Goal: Task Accomplishment & Management: Use online tool/utility

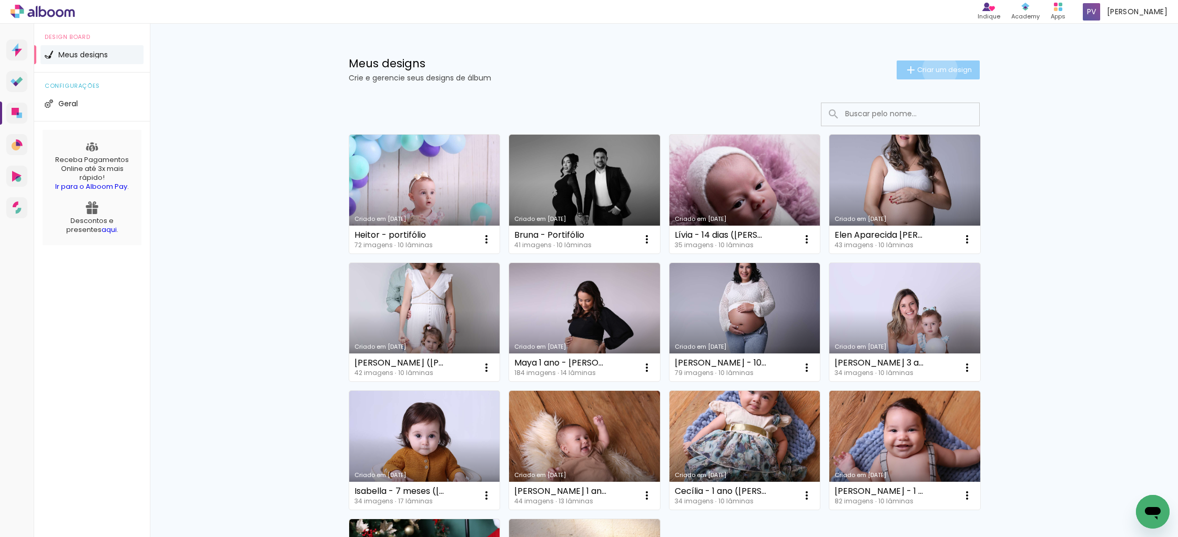
click at [937, 69] on span "Criar um design" at bounding box center [944, 69] width 55 height 7
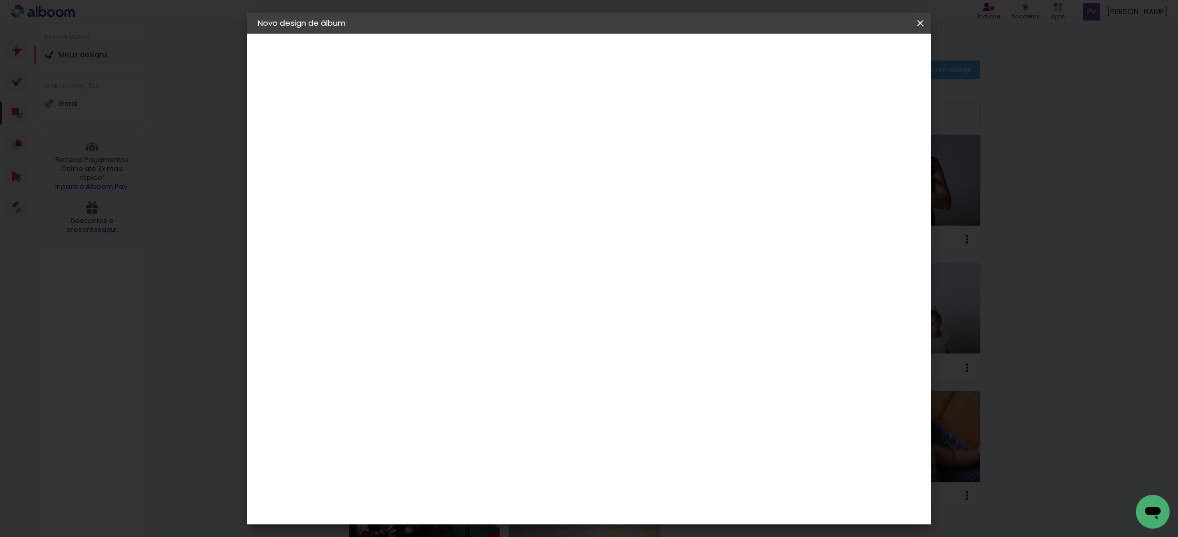
click at [430, 142] on input at bounding box center [430, 141] width 0 height 16
type input "teste"
type paper-input "teste"
click at [0, 0] on slot "Avançar" at bounding box center [0, 0] width 0 height 0
click at [416, 200] on input at bounding box center [456, 199] width 106 height 13
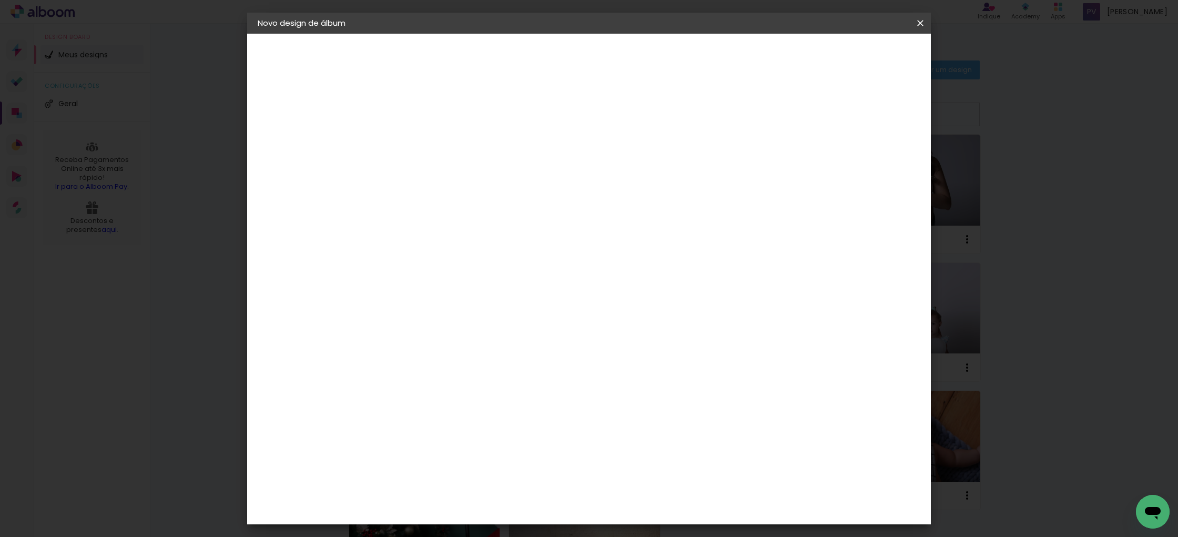
type input "alfa"
type paper-input "alfa"
click at [451, 233] on div "AlfaFotoBook" at bounding box center [451, 237] width 56 height 8
click at [451, 238] on div "AlfaFotoBook" at bounding box center [451, 237] width 56 height 8
click at [0, 0] on slot "Avançar" at bounding box center [0, 0] width 0 height 0
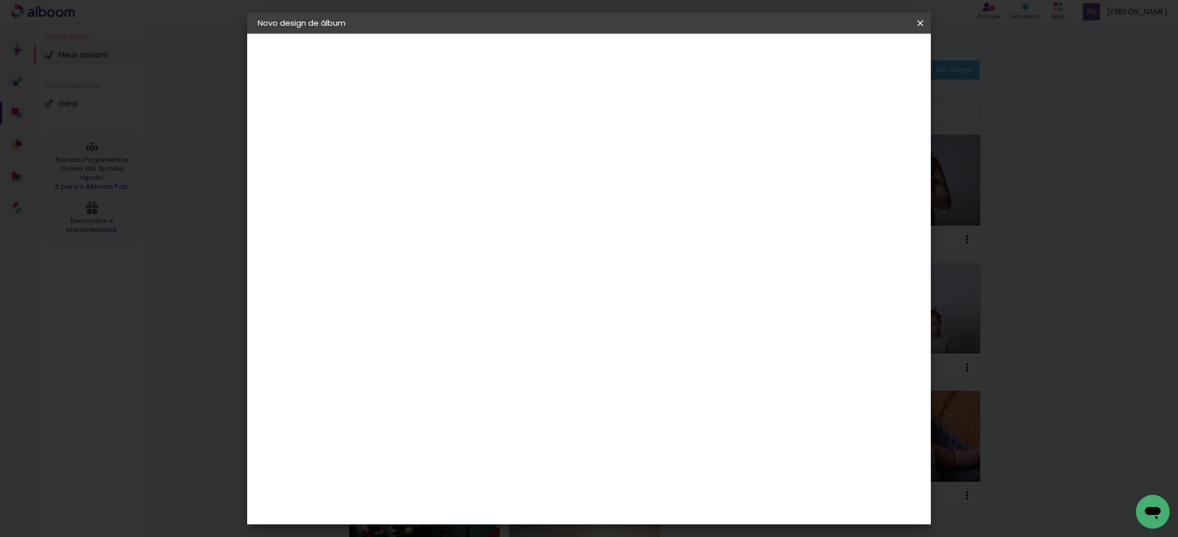
click at [287, 154] on iron-pages "Modelo Escolhendo modelo... Tamanho livre" at bounding box center [315, 153] width 115 height 21
click at [291, 129] on div "AlfaFotoBook" at bounding box center [304, 129] width 48 height 7
click at [598, 159] on paper-item "Tamanho Livre" at bounding box center [552, 159] width 94 height 23
click at [0, 0] on slot "Avançar" at bounding box center [0, 0] width 0 height 0
click at [545, 165] on span "30" at bounding box center [545, 165] width 17 height 16
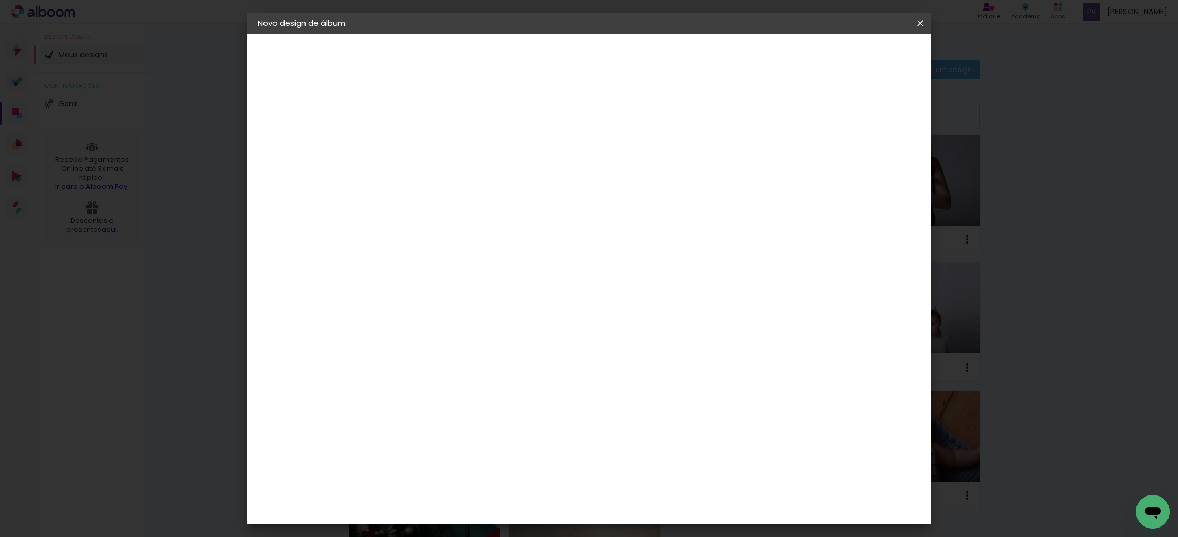
drag, startPoint x: 408, startPoint y: 300, endPoint x: 397, endPoint y: 299, distance: 11.1
click at [397, 299] on input "30" at bounding box center [396, 301] width 27 height 16
type input "19"
type paper-input "19"
drag, startPoint x: 663, startPoint y: 364, endPoint x: 653, endPoint y: 364, distance: 10.0
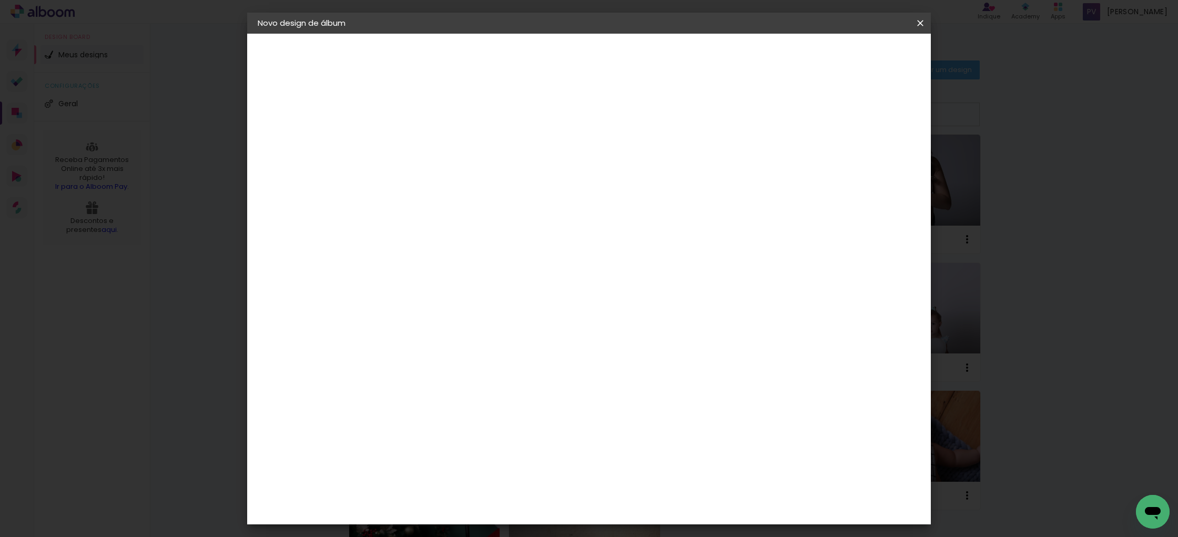
click at [653, 364] on input "60" at bounding box center [650, 365] width 27 height 16
click at [543, 162] on span "30" at bounding box center [545, 165] width 17 height 16
drag, startPoint x: 551, startPoint y: 163, endPoint x: 539, endPoint y: 163, distance: 12.6
click at [538, 162] on span "30" at bounding box center [545, 165] width 17 height 16
click at [662, 363] on input "60" at bounding box center [650, 365] width 27 height 16
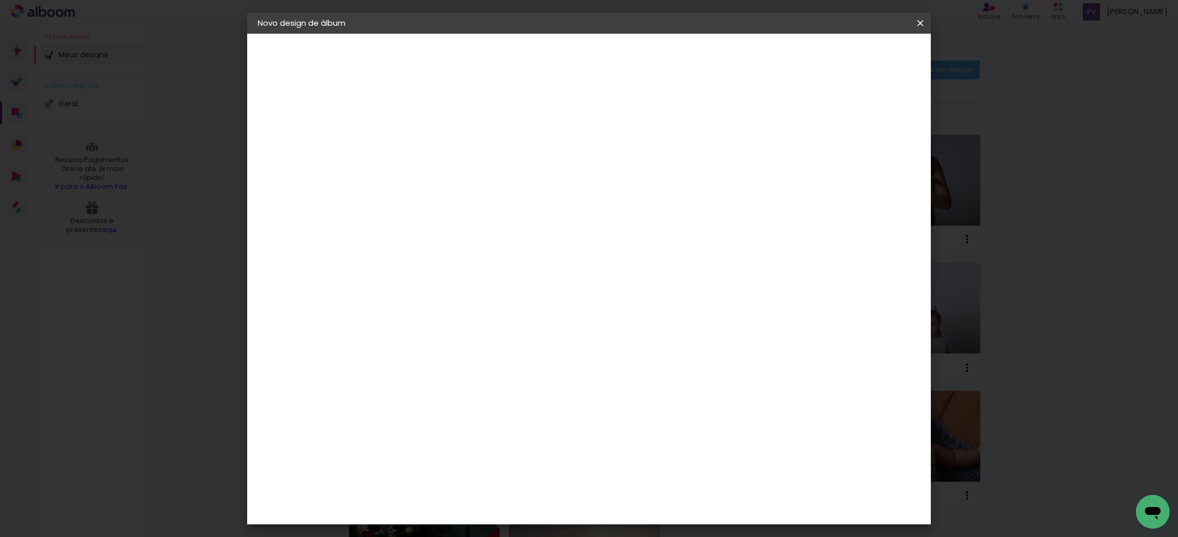
drag, startPoint x: 662, startPoint y: 364, endPoint x: 647, endPoint y: 363, distance: 15.3
click at [647, 363] on input "60" at bounding box center [650, 365] width 27 height 16
type input "3"
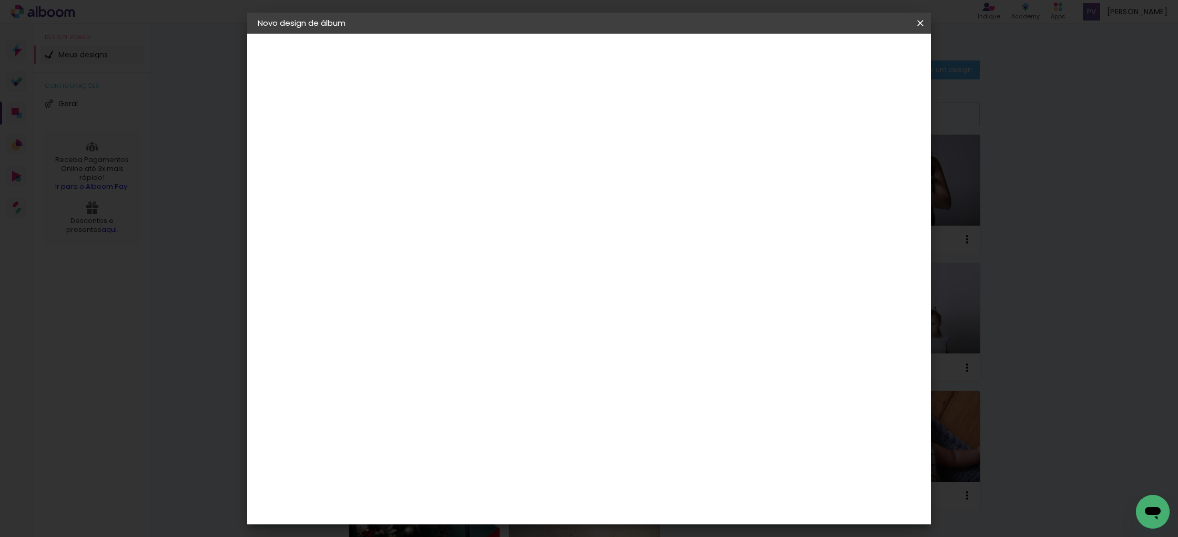
click at [678, 79] on input "5" at bounding box center [680, 82] width 19 height 16
drag, startPoint x: 681, startPoint y: 78, endPoint x: 673, endPoint y: 78, distance: 7.4
type input "6"
type paper-input "6"
click at [673, 154] on input "6" at bounding box center [676, 162] width 19 height 16
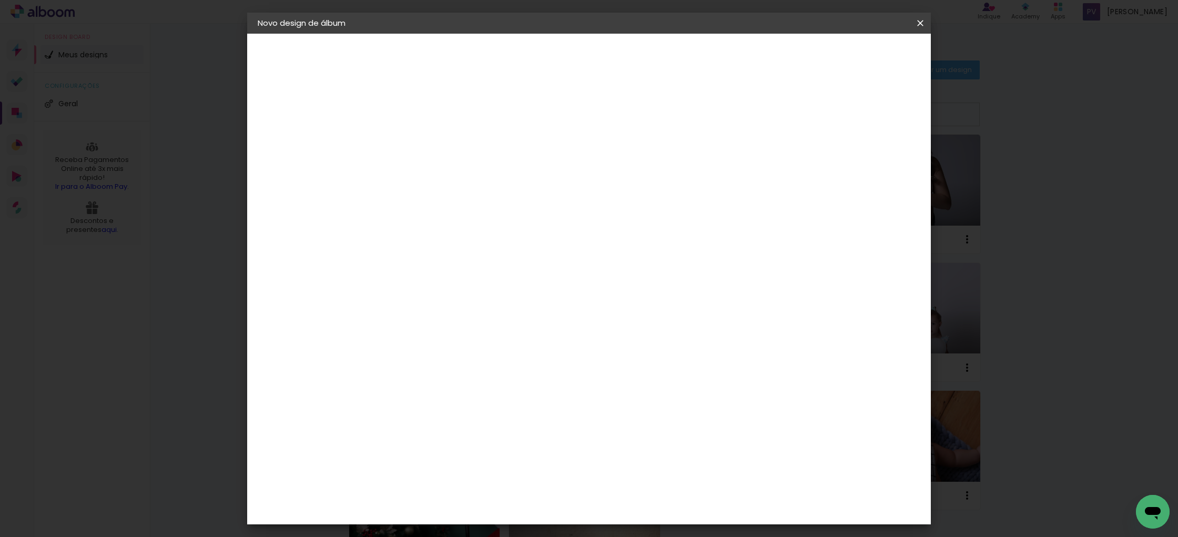
click at [670, 158] on input "6" at bounding box center [676, 162] width 19 height 16
type input "32"
type paper-input "32"
drag, startPoint x: 771, startPoint y: 192, endPoint x: 780, endPoint y: 200, distance: 11.9
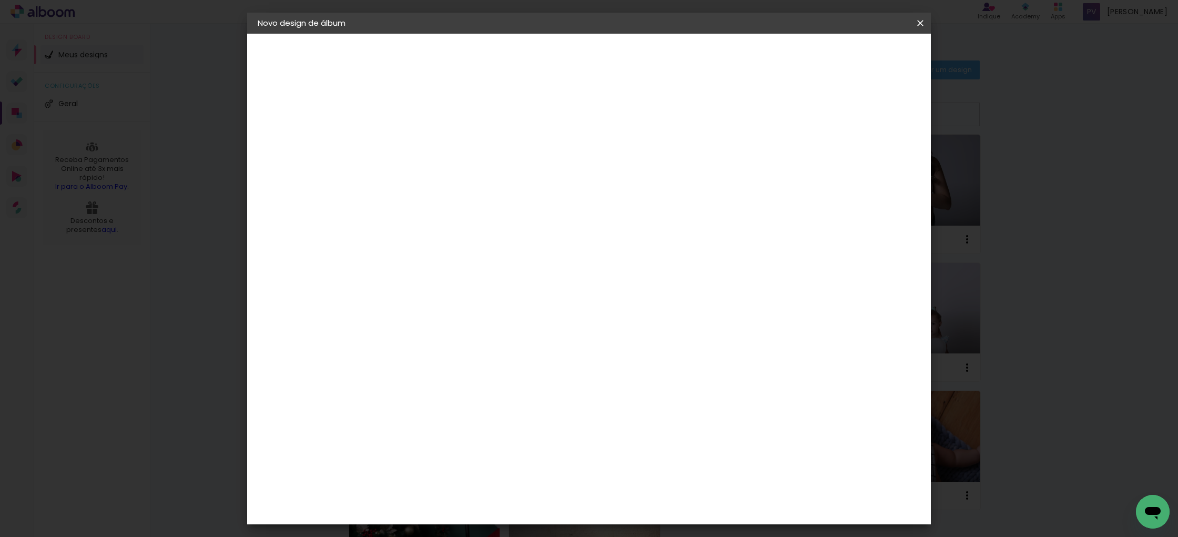
click at [525, 61] on div "1.5 cm cm cm mm A maioria das encadernadoras sugere 5mm de sangria." at bounding box center [454, 19] width 141 height 84
click at [0, 0] on slot "Voltar" at bounding box center [0, 0] width 0 height 0
click at [598, 151] on paper-item "Tamanho Livre" at bounding box center [552, 159] width 94 height 23
click at [0, 0] on slot "Avançar" at bounding box center [0, 0] width 0 height 0
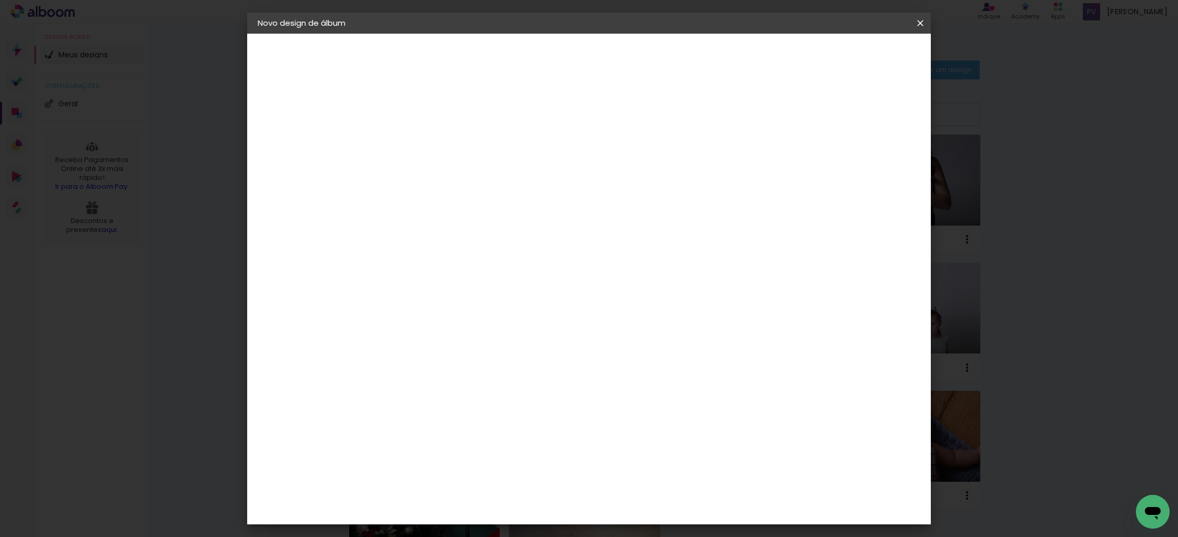
click at [303, 134] on div "Tamanho livre" at bounding box center [298, 129] width 36 height 15
click at [0, 0] on slot "Tamanho Livre" at bounding box center [0, 0] width 0 height 0
click at [0, 0] on slot "Avançar" at bounding box center [0, 0] width 0 height 0
drag, startPoint x: 620, startPoint y: 158, endPoint x: 608, endPoint y: 158, distance: 12.1
click at [608, 158] on input "32" at bounding box center [617, 162] width 24 height 16
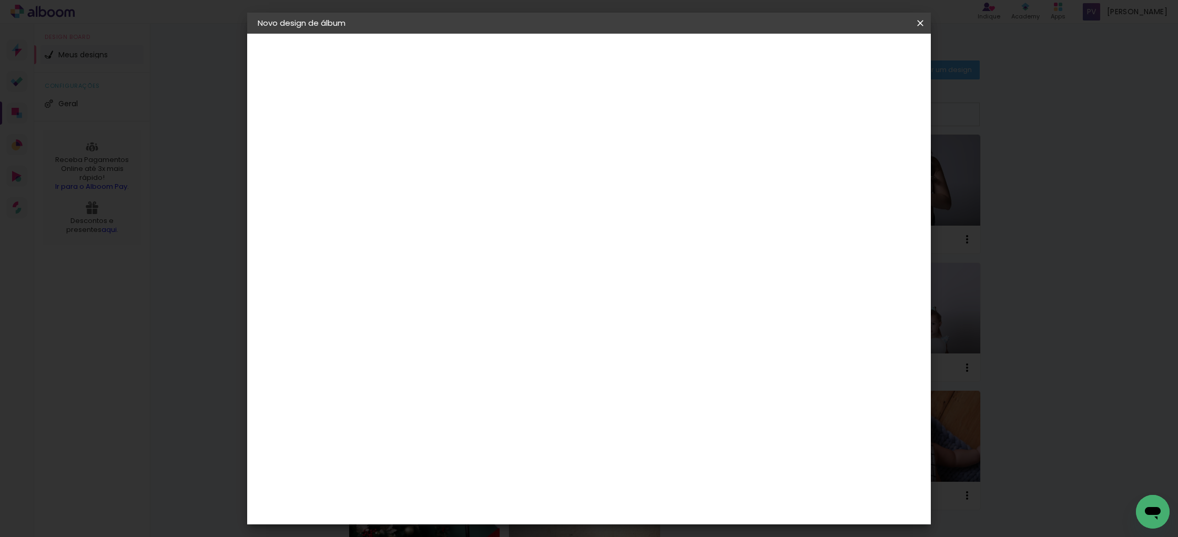
type input "64"
type paper-input "64"
click at [525, 77] on div "1.5 cm cm cm mm A maioria das encadernadoras sugere 5mm de sangria." at bounding box center [454, 35] width 141 height 84
drag, startPoint x: 558, startPoint y: 301, endPoint x: 545, endPoint y: 301, distance: 12.6
click at [545, 301] on input "64" at bounding box center [556, 305] width 24 height 16
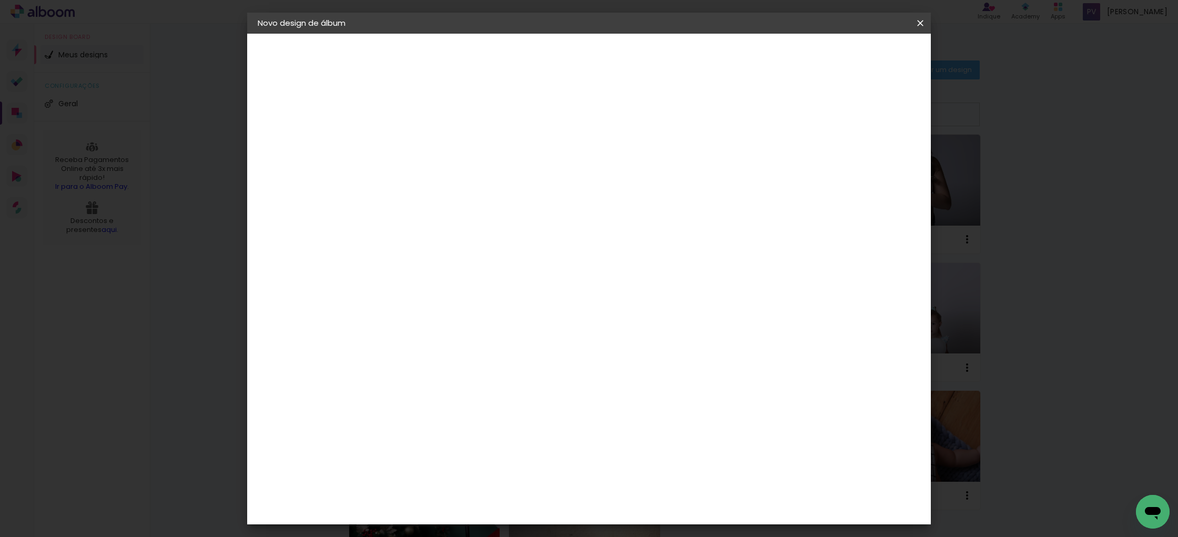
scroll to position [210, 0]
type input "32"
type paper-input "32"
click at [649, 383] on input at bounding box center [651, 390] width 27 height 16
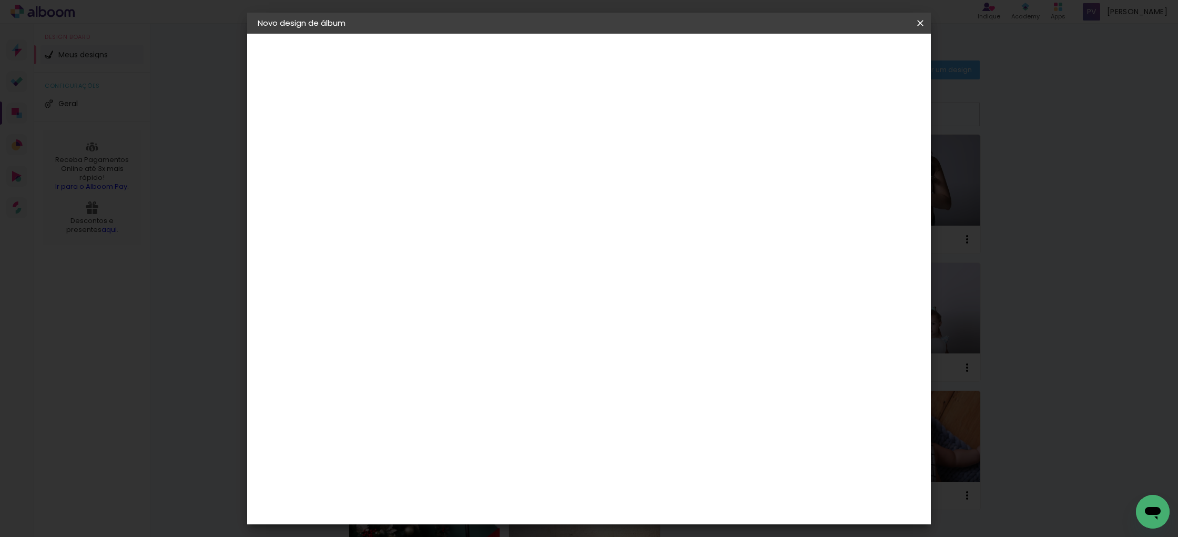
type input "64"
type paper-input "64"
click at [888, 105] on div "32 cm cm cm mm A maioria das encadernadoras sugere 5mm de sangria." at bounding box center [636, 76] width 505 height 84
click at [888, 108] on div "32 cm cm cm mm A maioria das encadernadoras sugere 5mm de sangria." at bounding box center [636, 76] width 505 height 84
click at [0, 0] on slot "Voltar" at bounding box center [0, 0] width 0 height 0
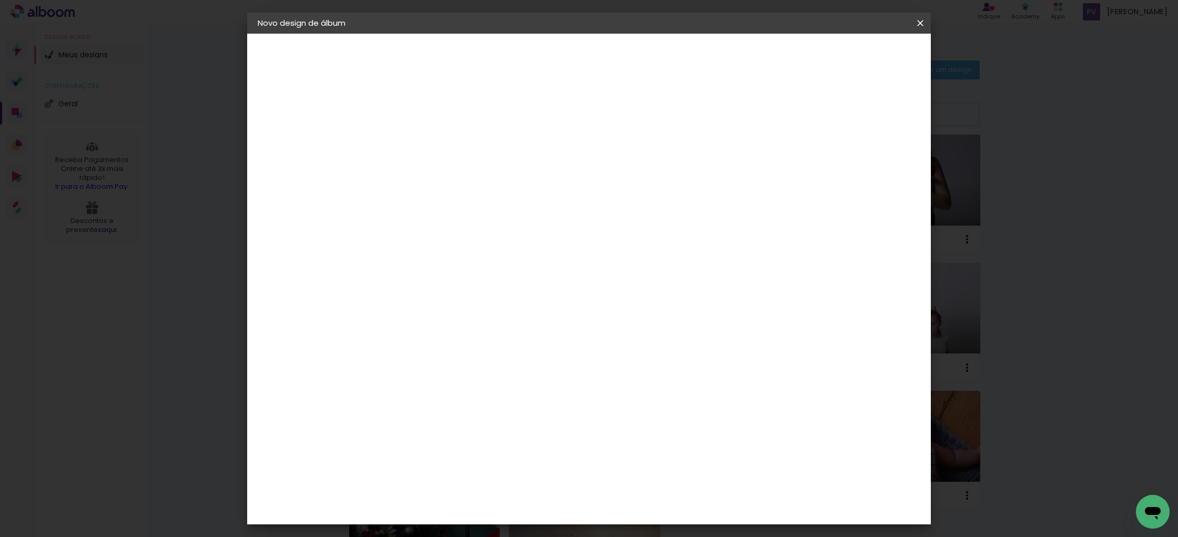
click at [541, 55] on paper-button "Voltar" at bounding box center [520, 56] width 43 height 18
click at [299, 106] on div "2. Especificações" at bounding box center [315, 107] width 115 height 13
drag, startPoint x: 281, startPoint y: 140, endPoint x: 344, endPoint y: 141, distance: 63.1
click at [281, 140] on iron-pages "Fornecedor Escolhendo fornecedor..." at bounding box center [315, 129] width 115 height 21
click at [920, 27] on iron-icon at bounding box center [920, 23] width 13 height 11
